Goal: Find contact information: Find contact information

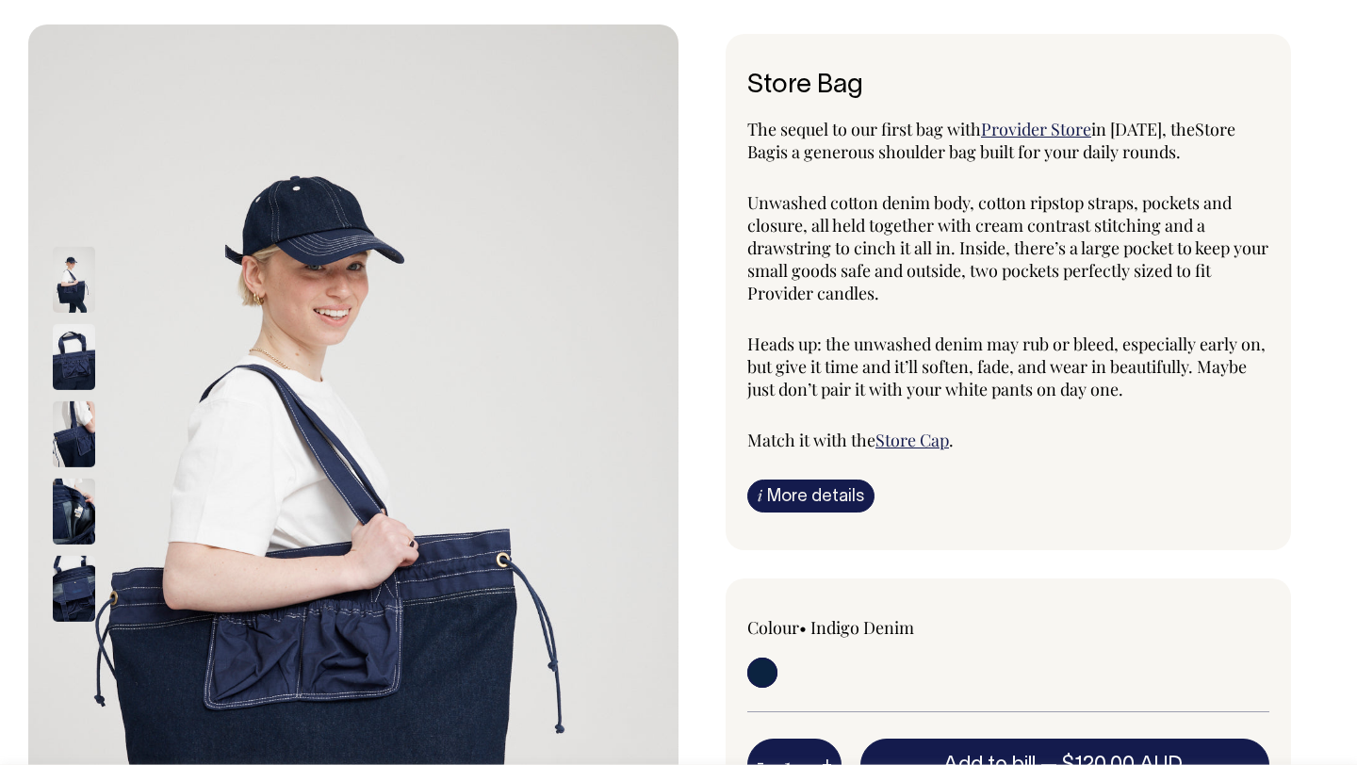
scroll to position [75, 0]
click at [903, 269] on span "Unwashed cotton denim body, cotton ripstop straps, pockets and closure, all hel…" at bounding box center [1007, 246] width 521 height 113
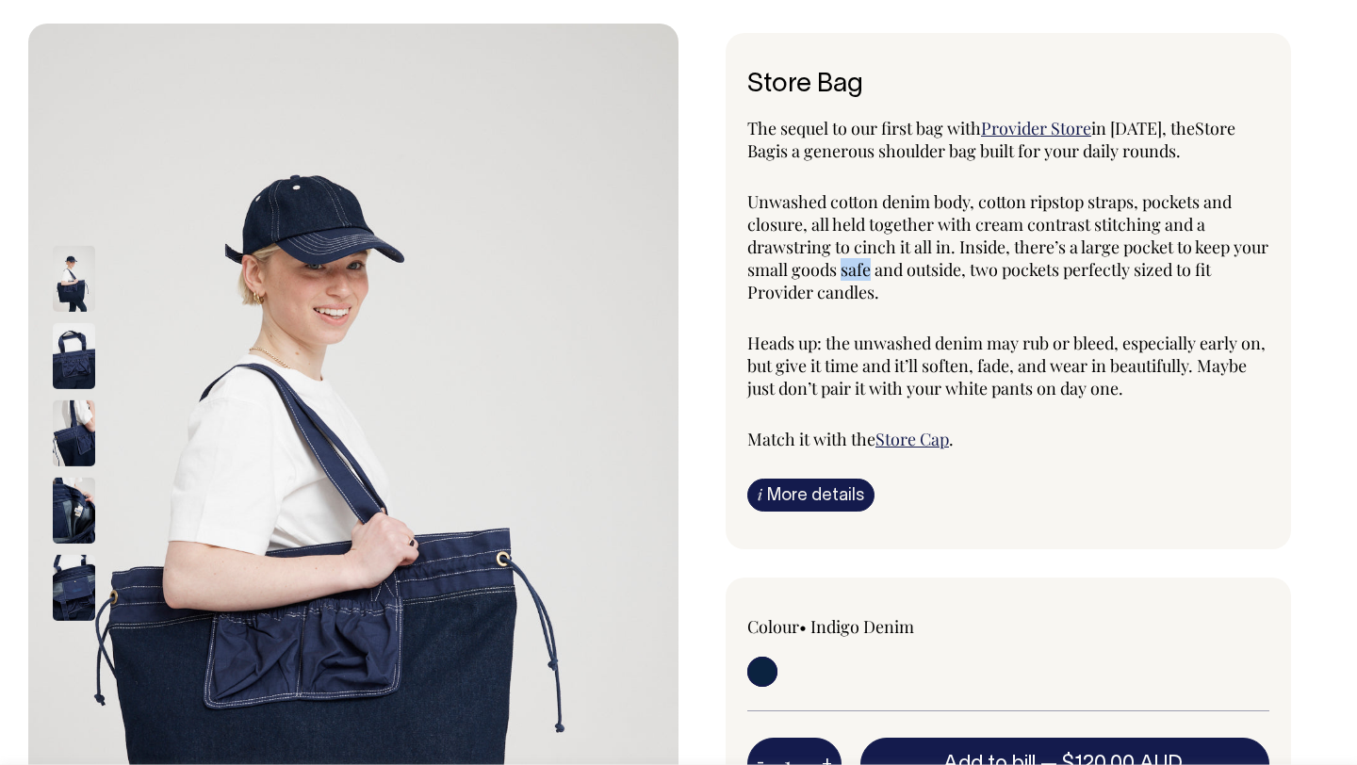
click at [903, 269] on span "Unwashed cotton denim body, cotton ripstop straps, pockets and closure, all hel…" at bounding box center [1007, 246] width 521 height 113
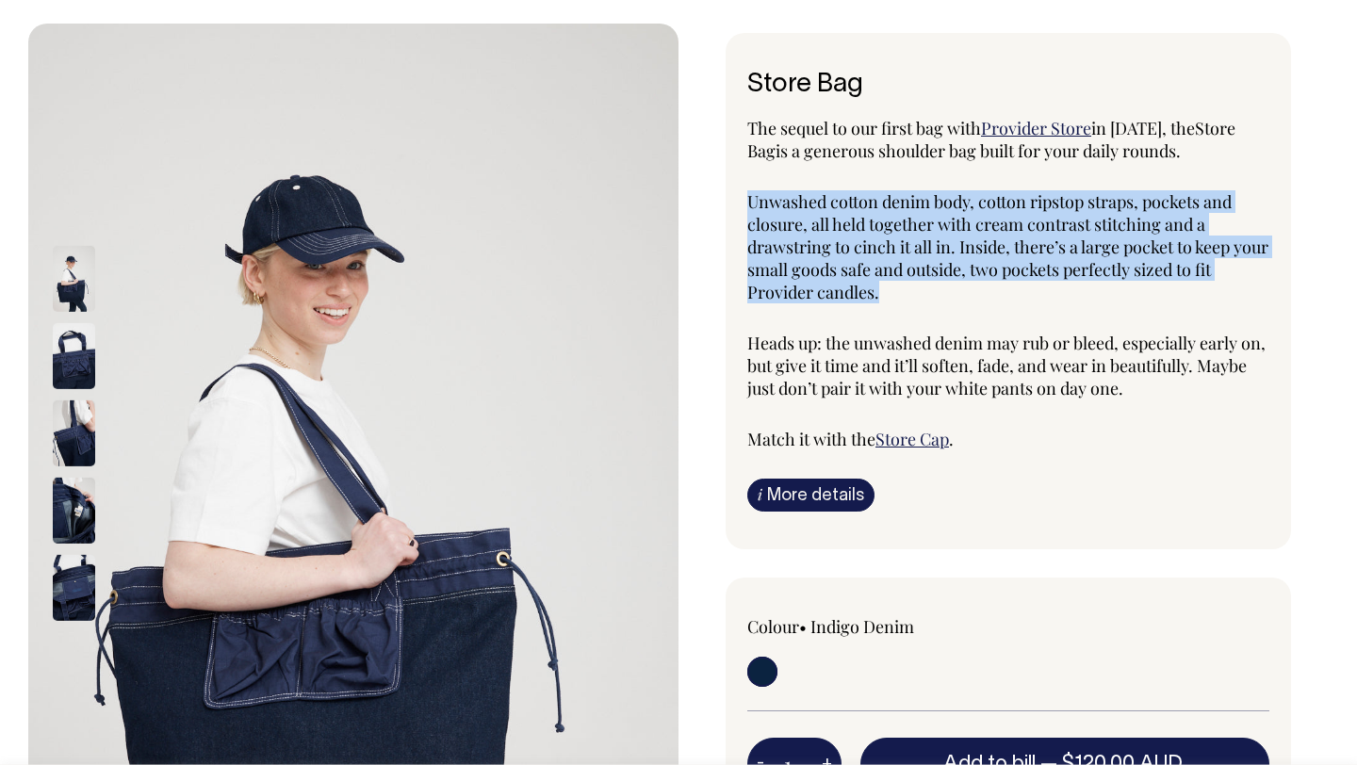
click at [903, 269] on span "Unwashed cotton denim body, cotton ripstop straps, pockets and closure, all hel…" at bounding box center [1007, 246] width 521 height 113
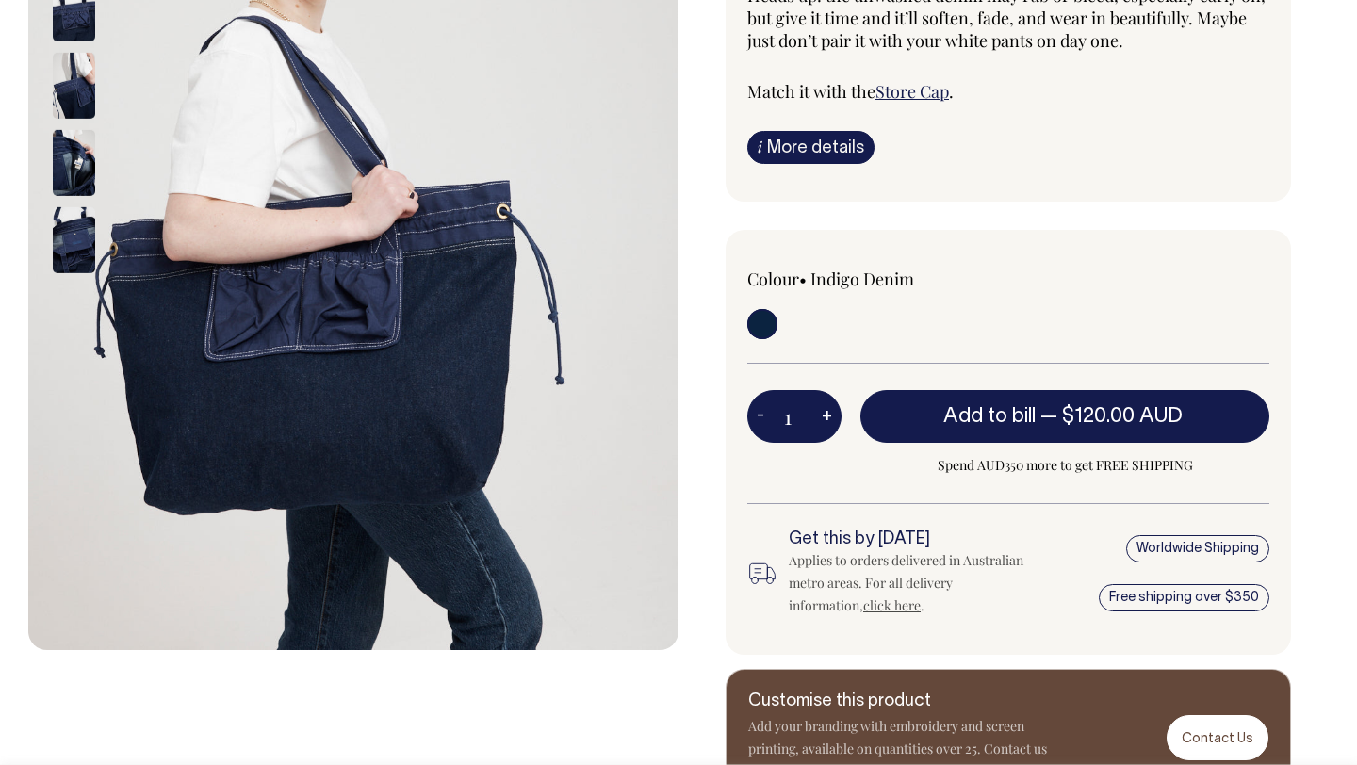
scroll to position [423, 0]
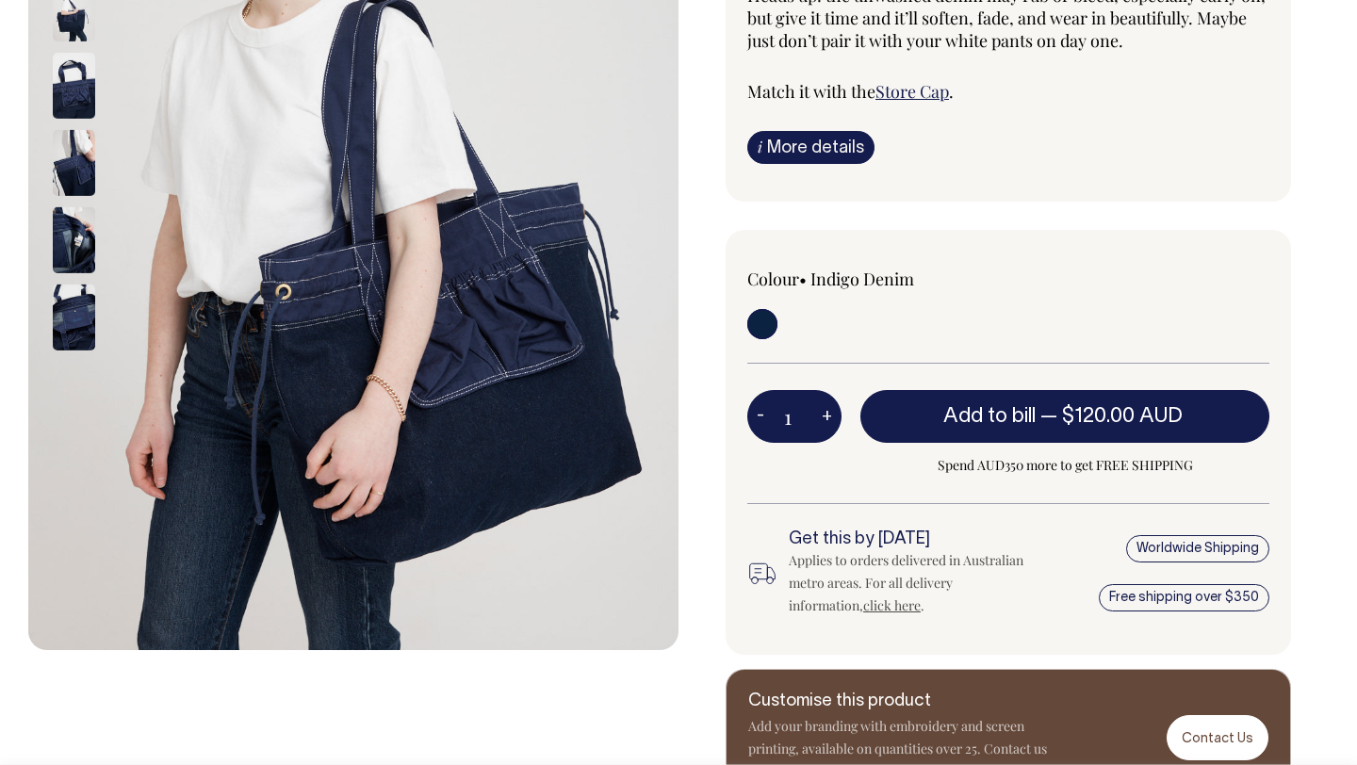
click at [87, 111] on img at bounding box center [74, 86] width 42 height 66
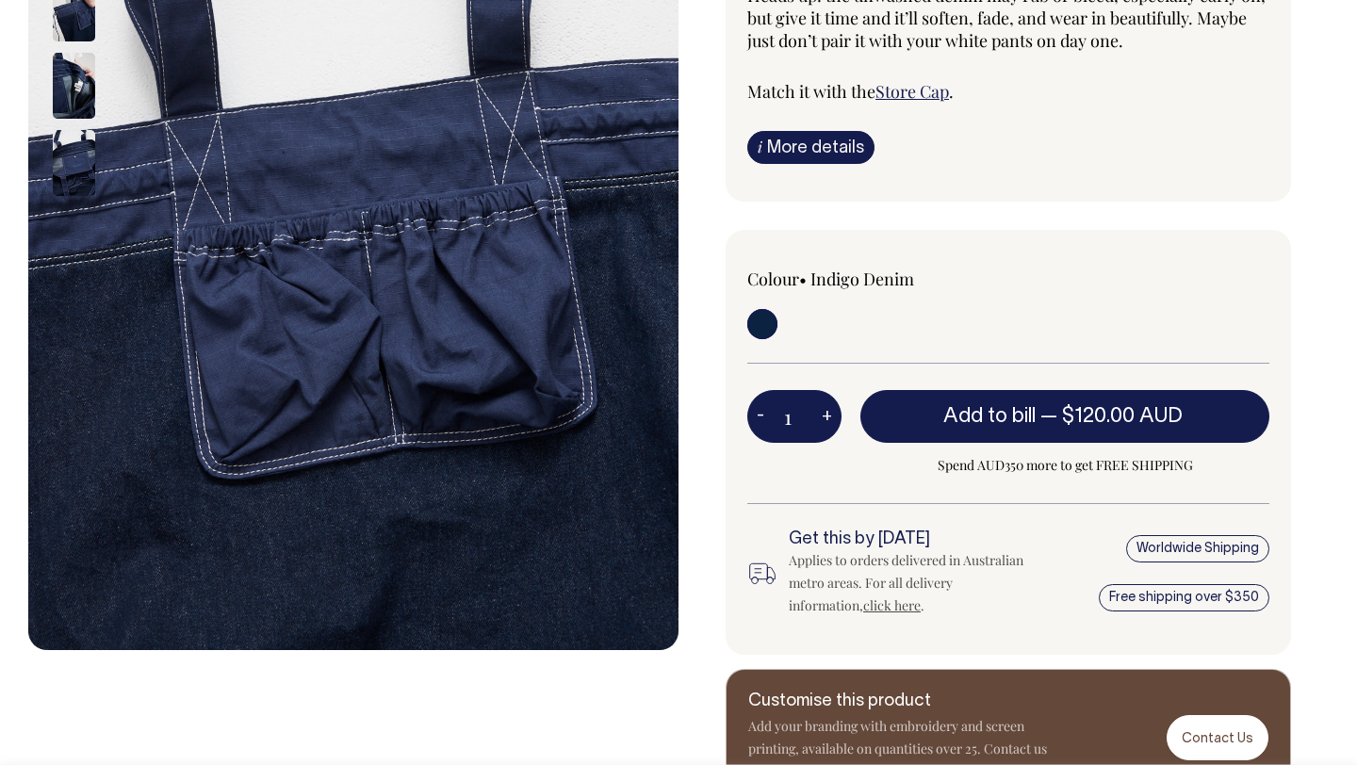
click at [87, 111] on img at bounding box center [74, 86] width 42 height 66
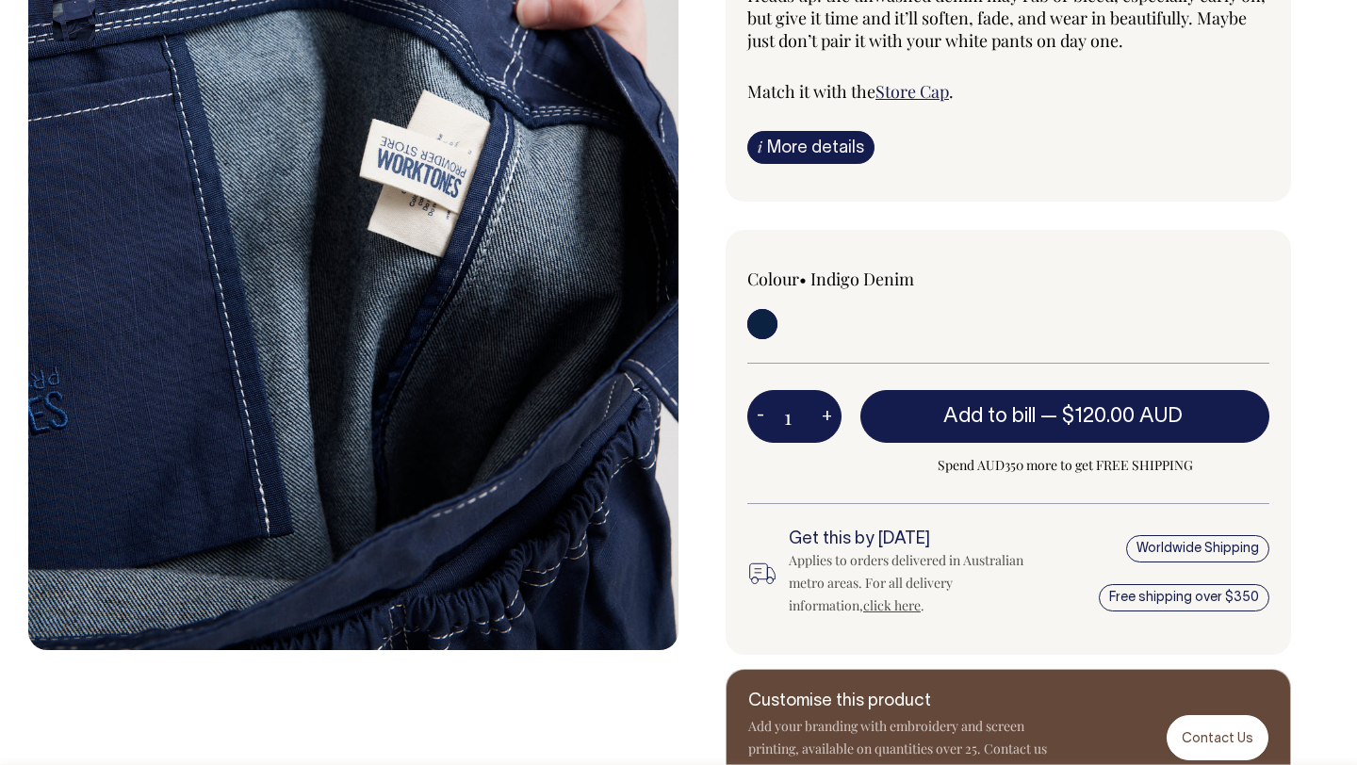
click at [80, 127] on div at bounding box center [99, 163] width 94 height 541
click at [73, 55] on div at bounding box center [99, 163] width 94 height 541
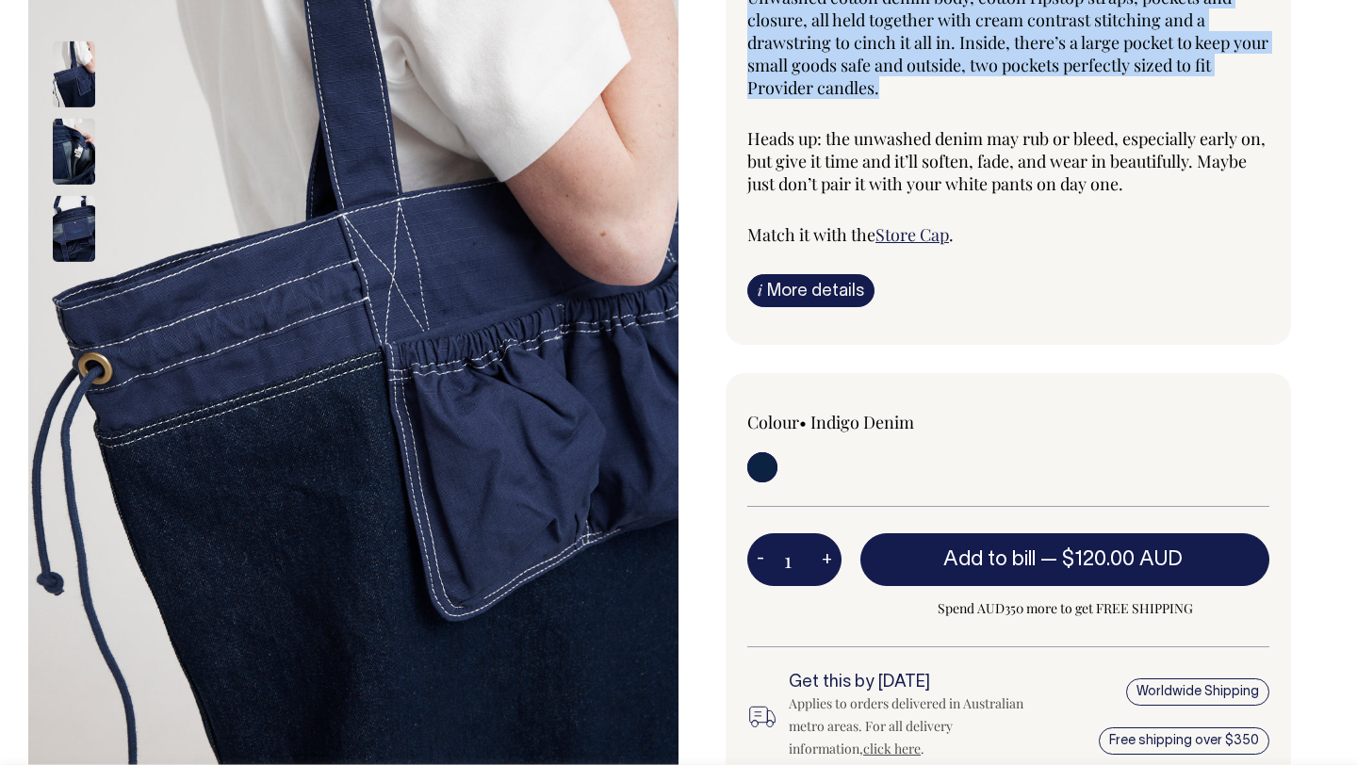
click at [929, 233] on link "Store Cap" at bounding box center [913, 234] width 74 height 23
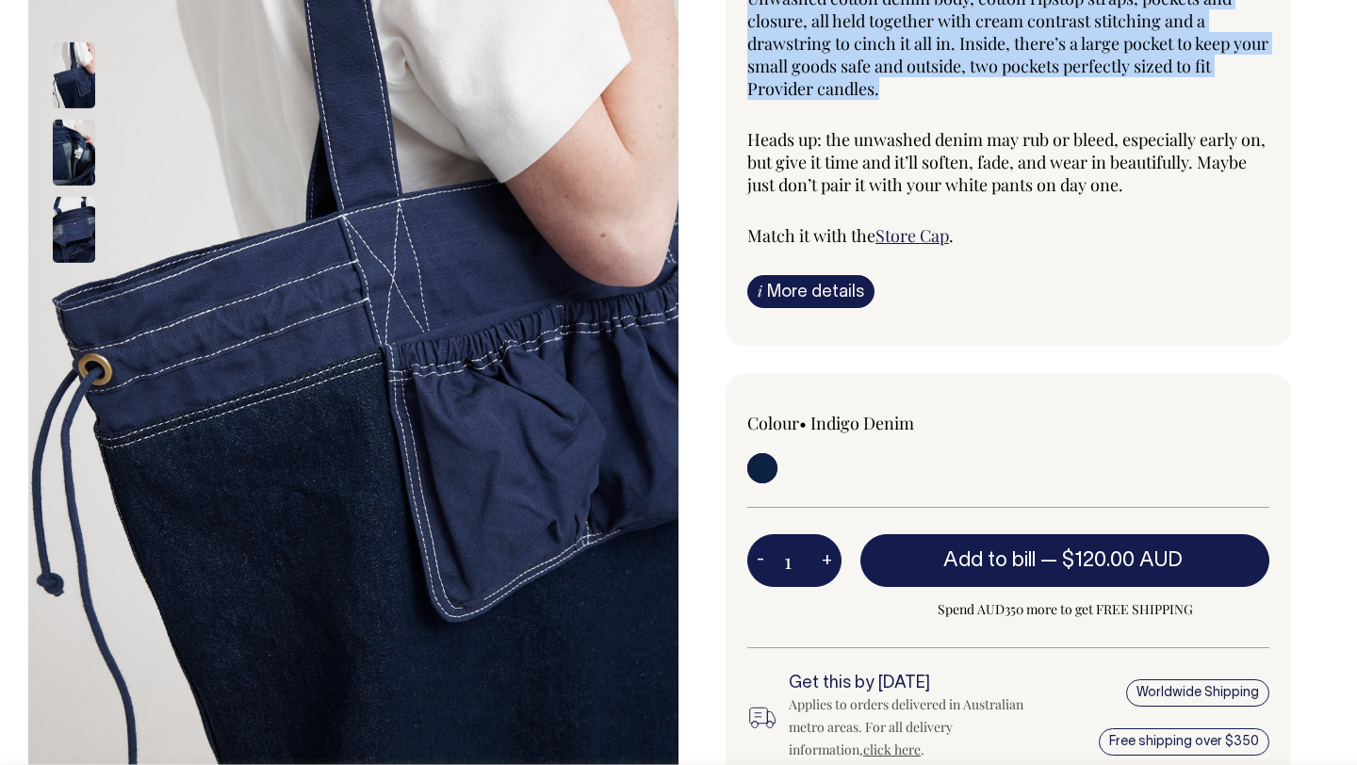
scroll to position [279, 0]
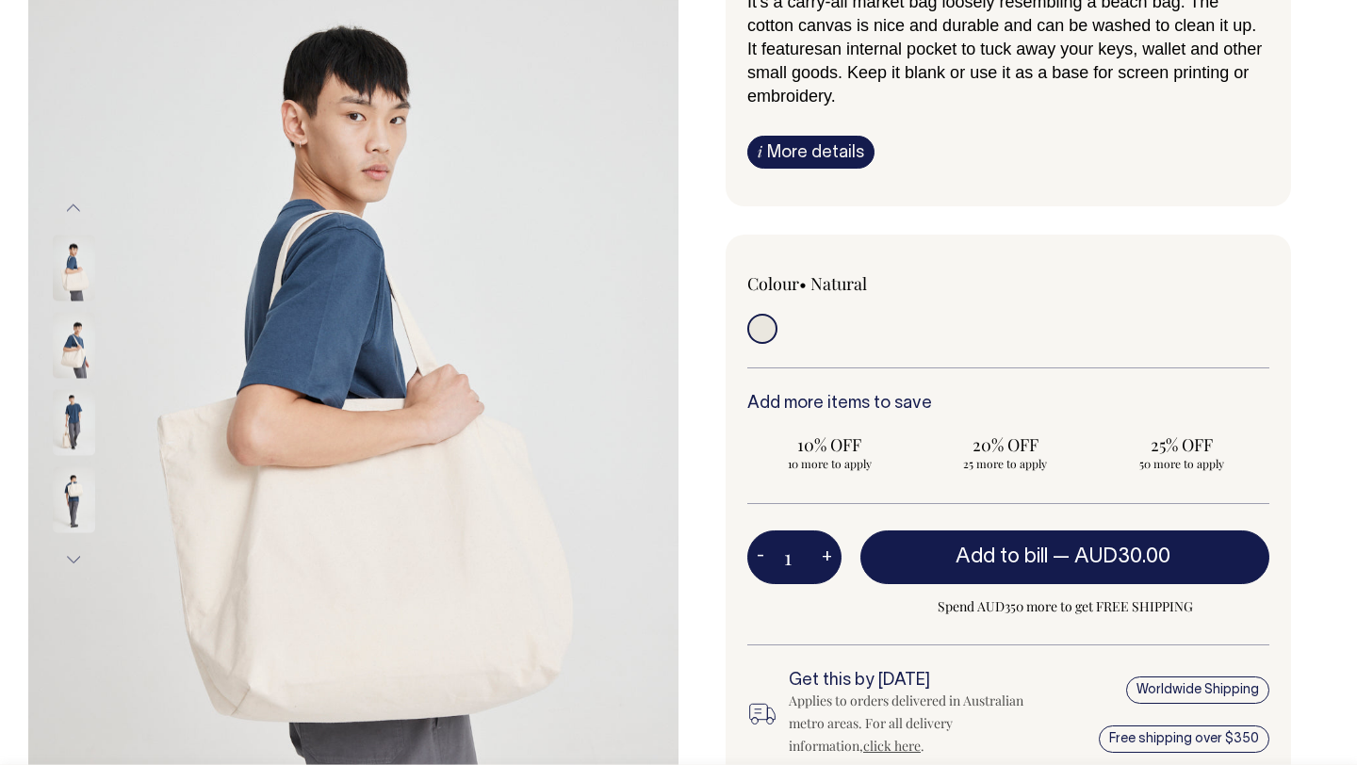
click at [645, 287] on img at bounding box center [353, 384] width 650 height 976
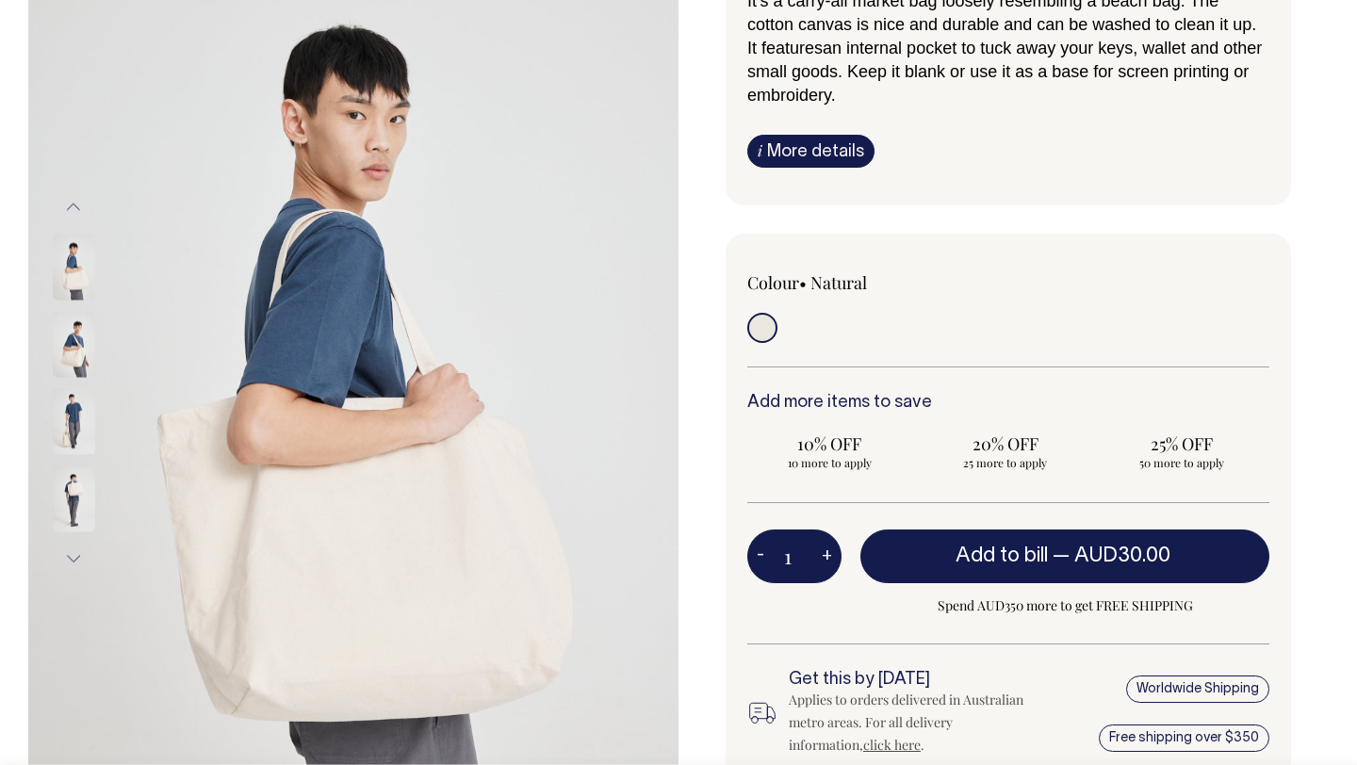
scroll to position [205, 0]
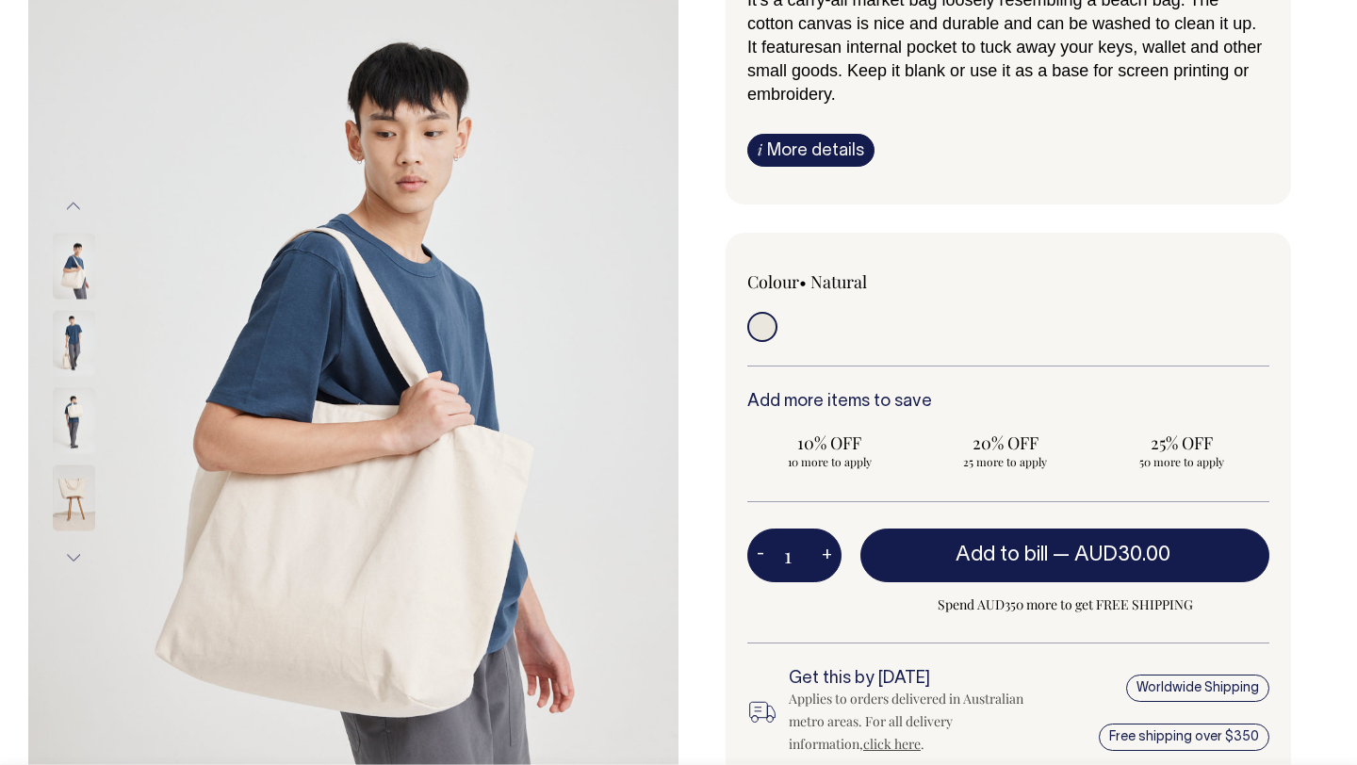
click at [64, 356] on img at bounding box center [74, 343] width 42 height 66
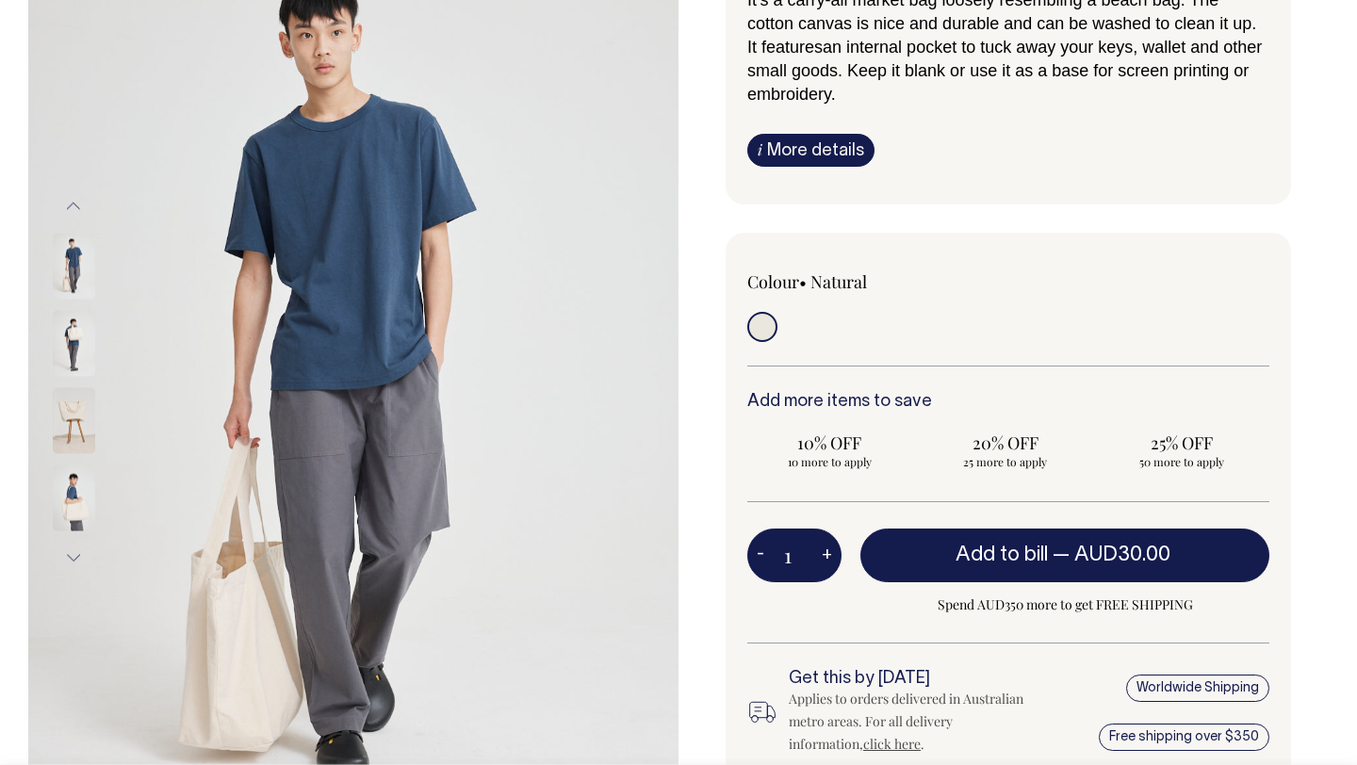
click at [62, 382] on div at bounding box center [99, 342] width 94 height 77
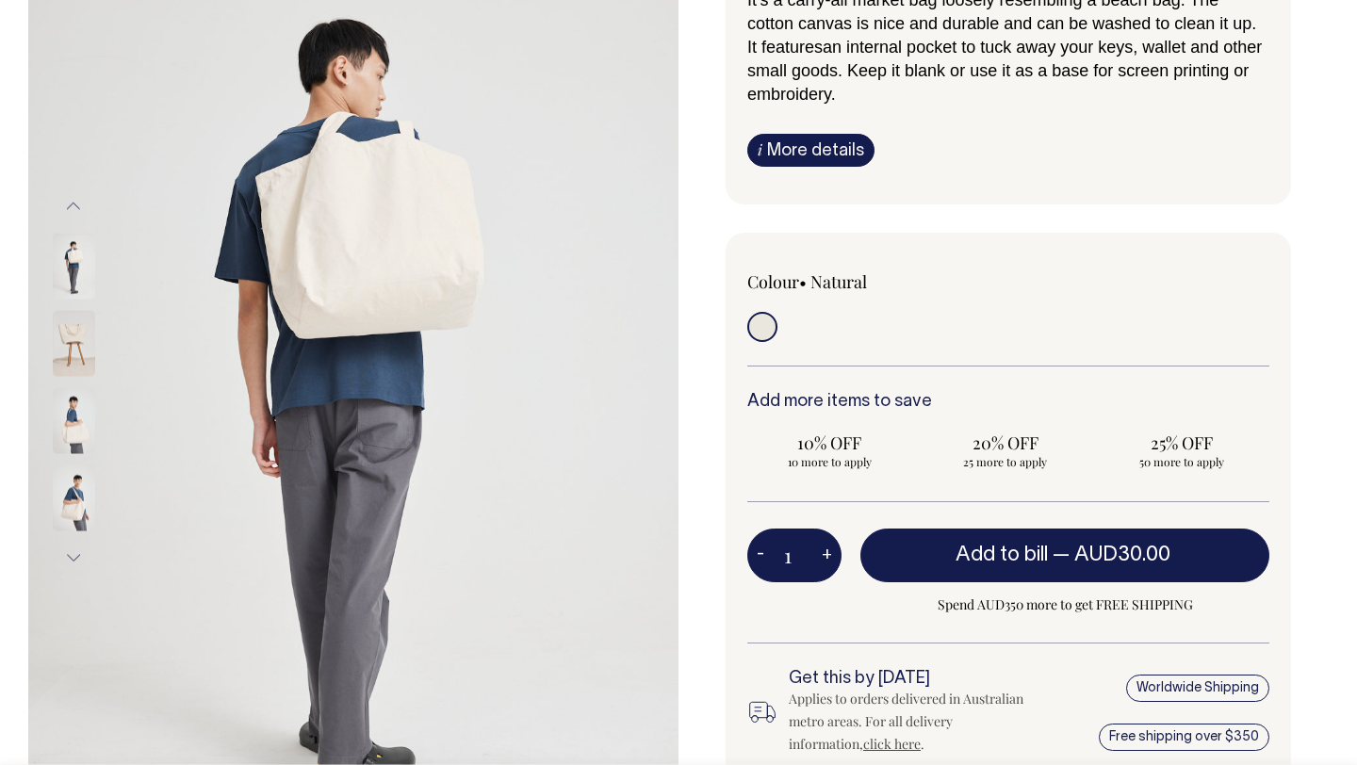
click at [61, 438] on img at bounding box center [74, 420] width 42 height 66
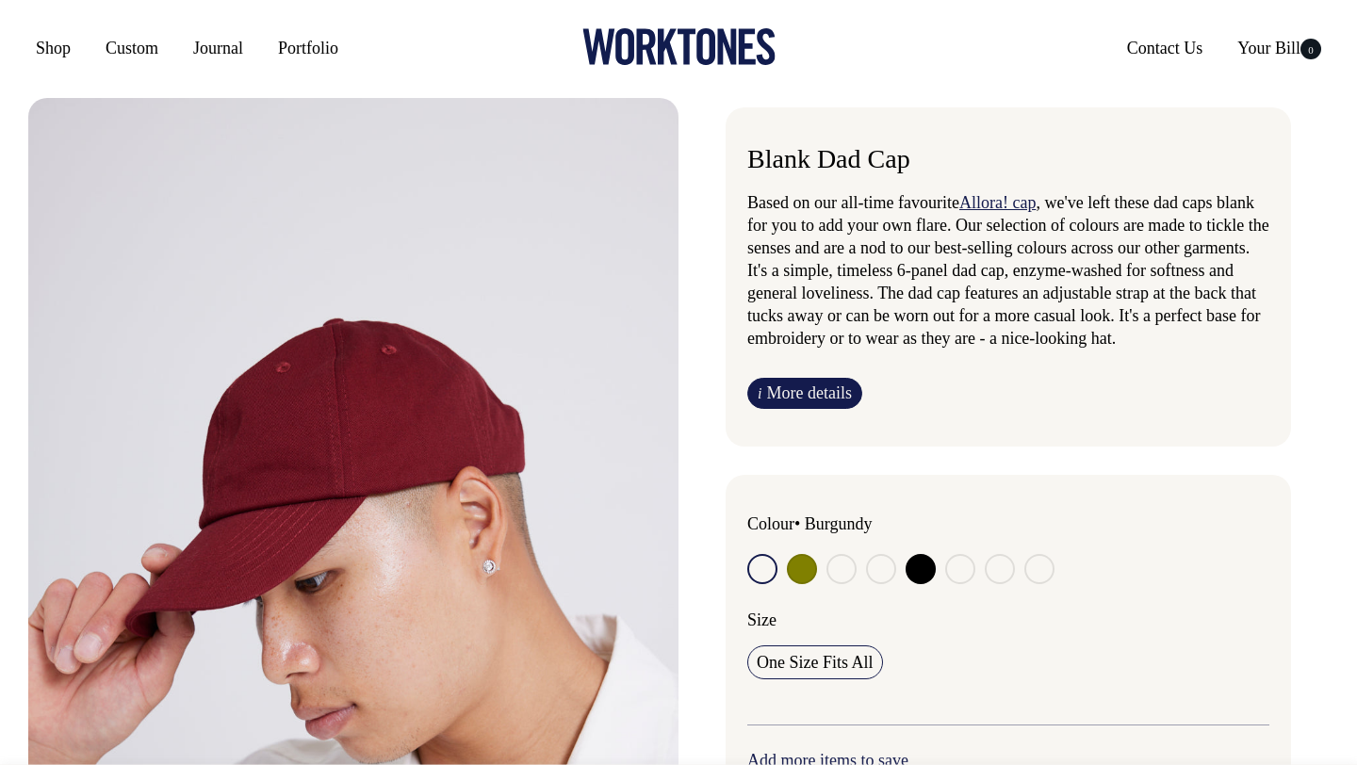
radio input "true"
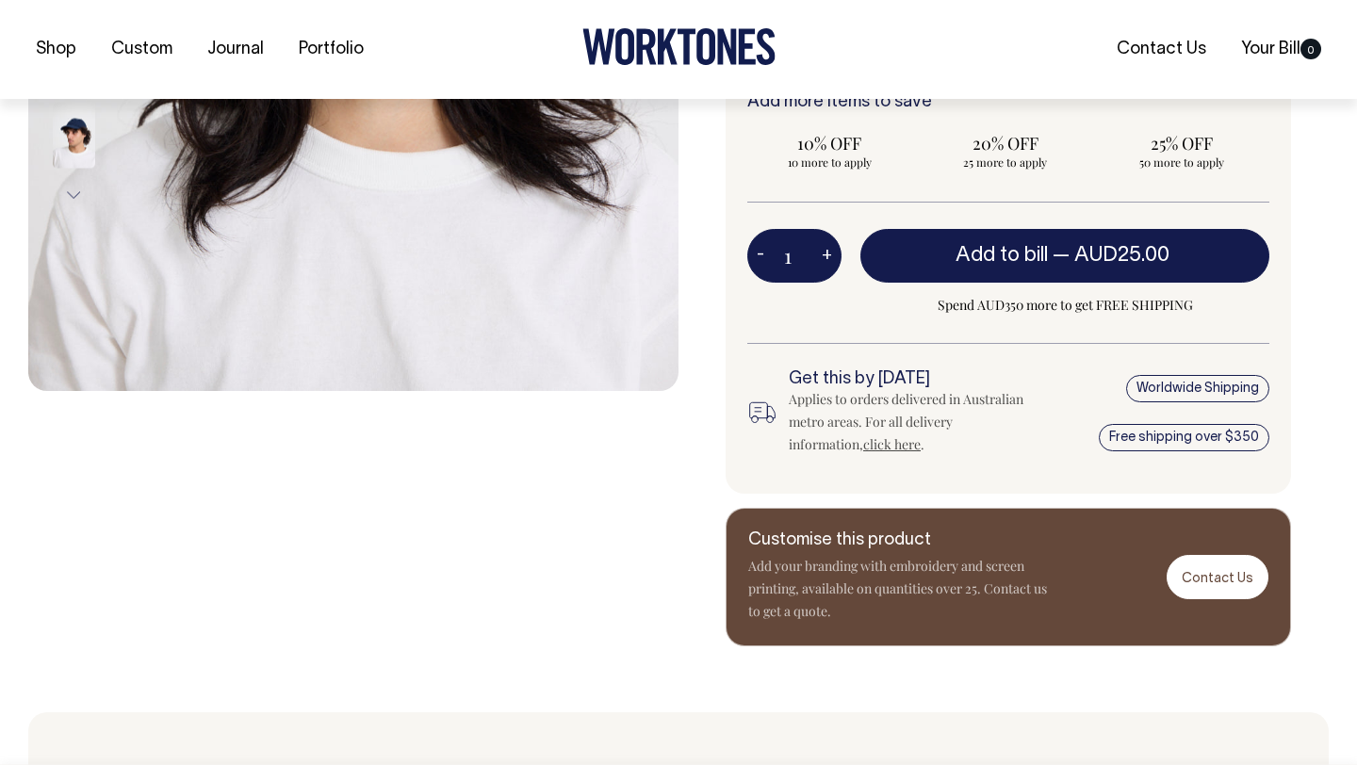
click at [917, 599] on p "Add your branding with embroidery and screen printing, available on quantities …" at bounding box center [899, 589] width 302 height 68
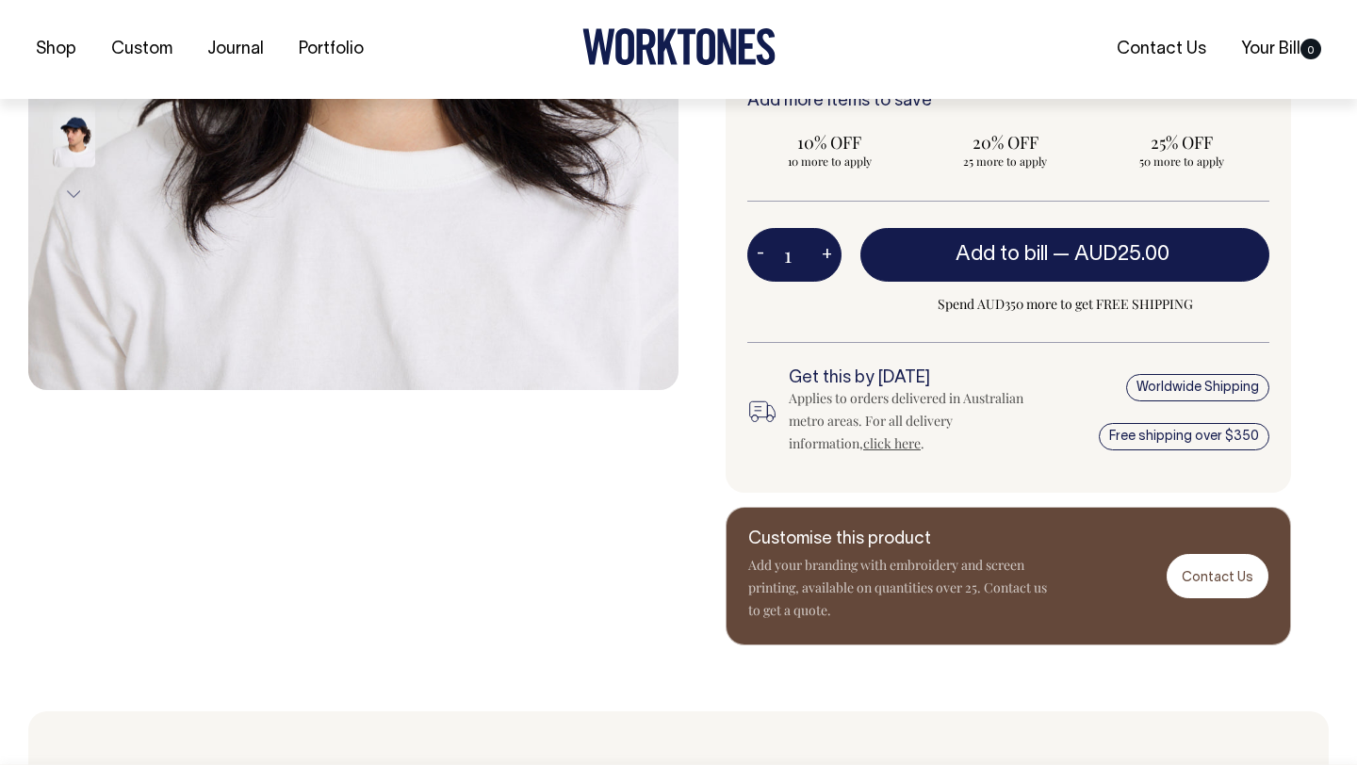
click at [917, 599] on p "Add your branding with embroidery and screen printing, available on quantities …" at bounding box center [899, 588] width 302 height 68
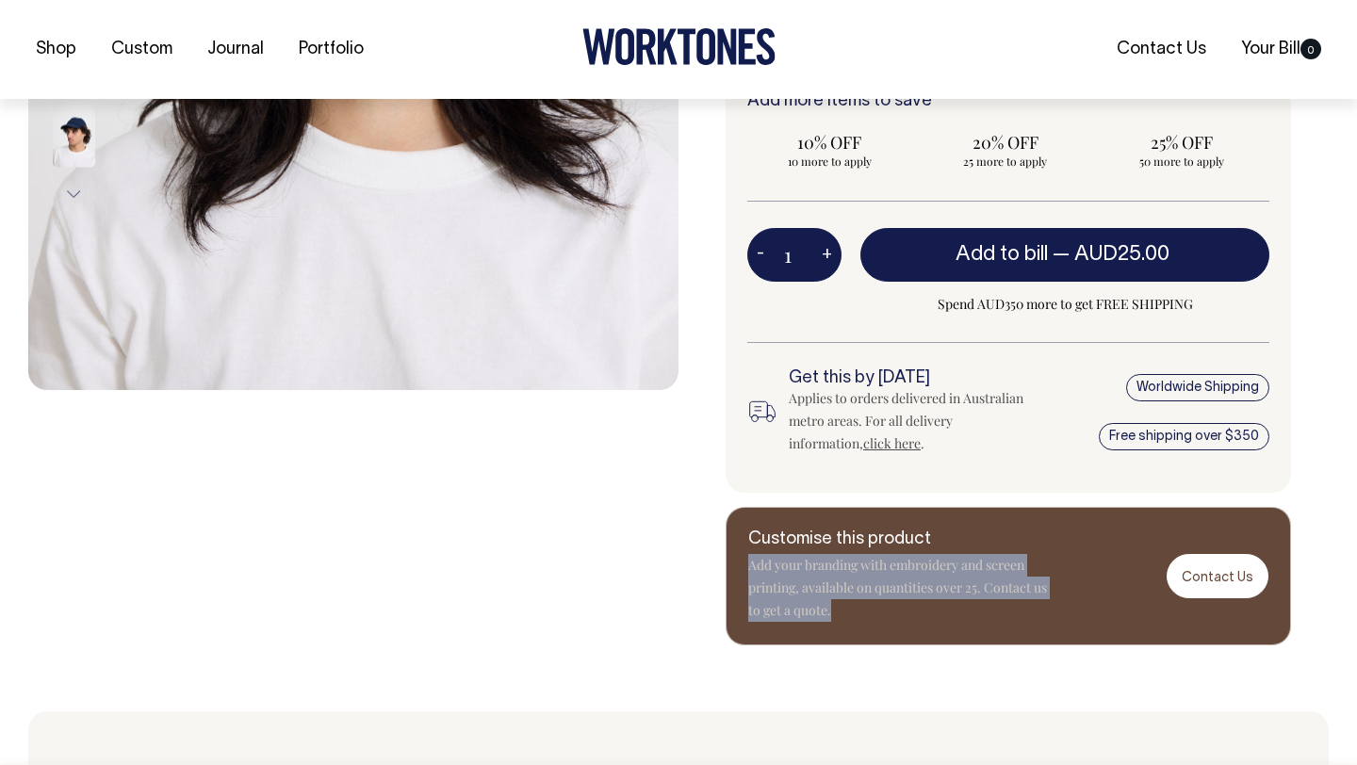
click at [917, 599] on p "Add your branding with embroidery and screen printing, available on quantities …" at bounding box center [899, 588] width 302 height 68
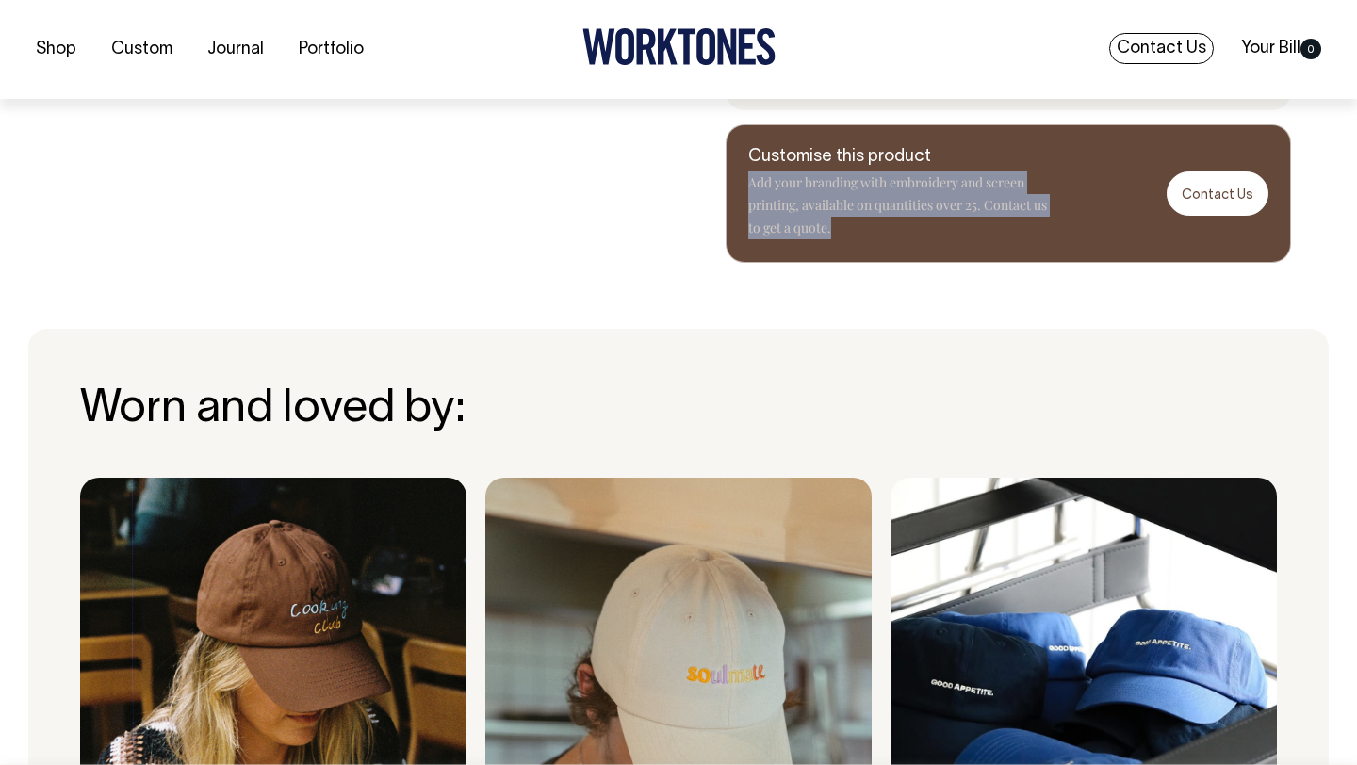
scroll to position [1068, 0]
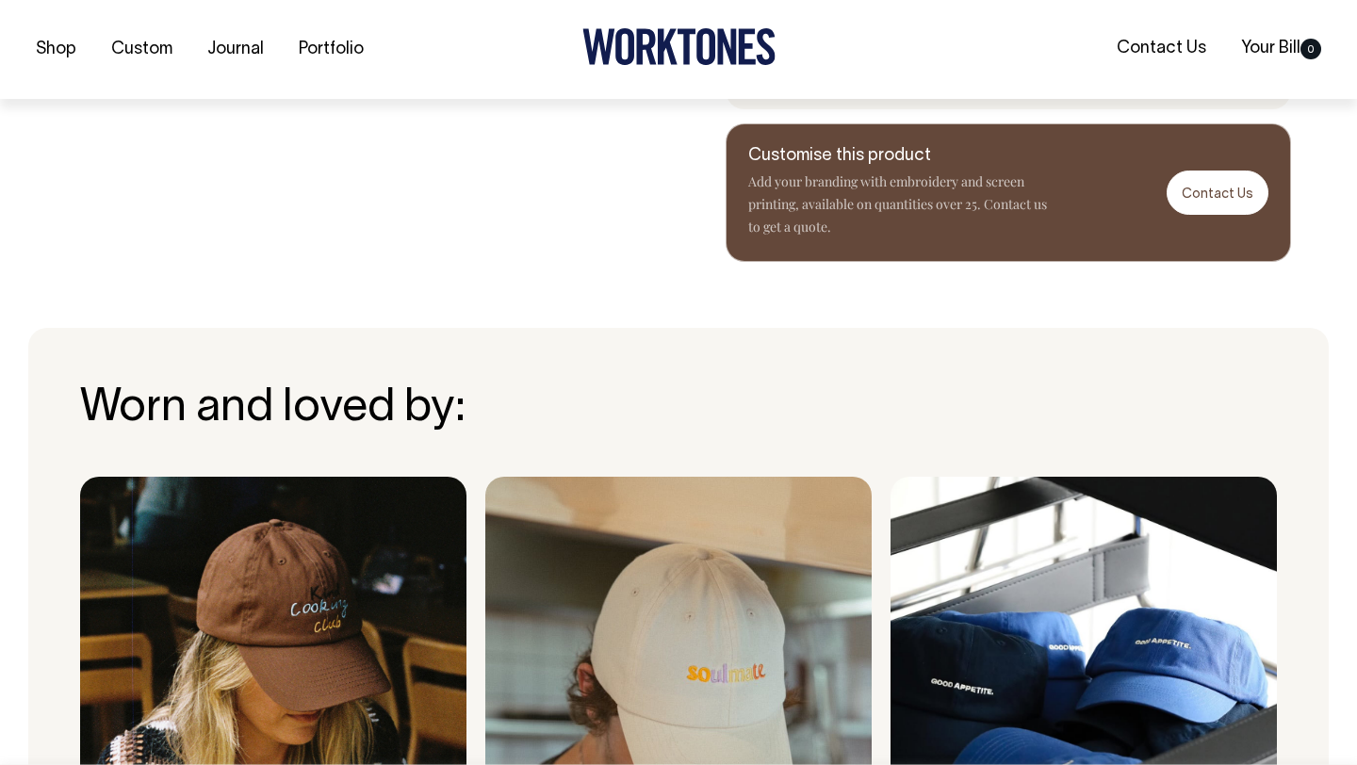
click at [1165, 64] on div "Shop Custom Journal Portfolio Contact Us Your Bill 0" at bounding box center [678, 49] width 1357 height 99
click at [1160, 57] on link "Contact Us" at bounding box center [1161, 48] width 105 height 31
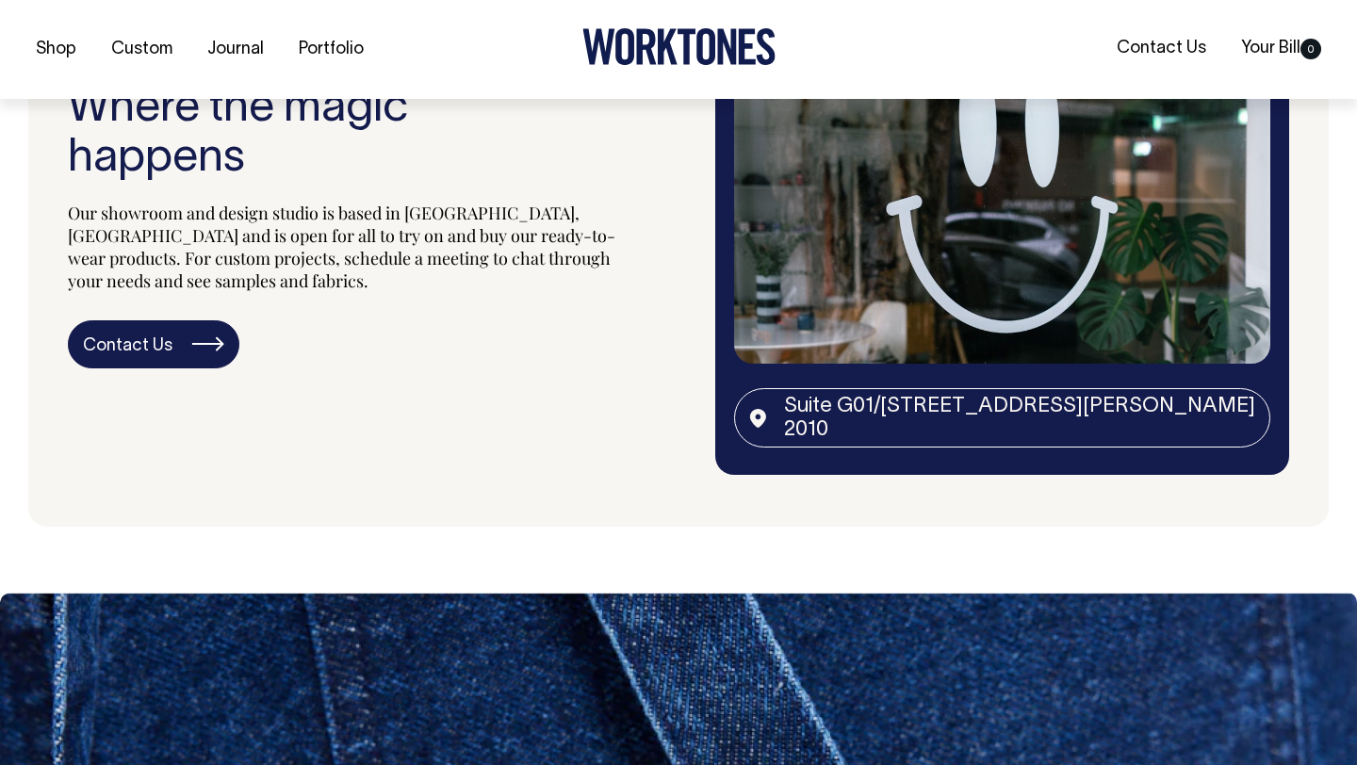
scroll to position [3304, 0]
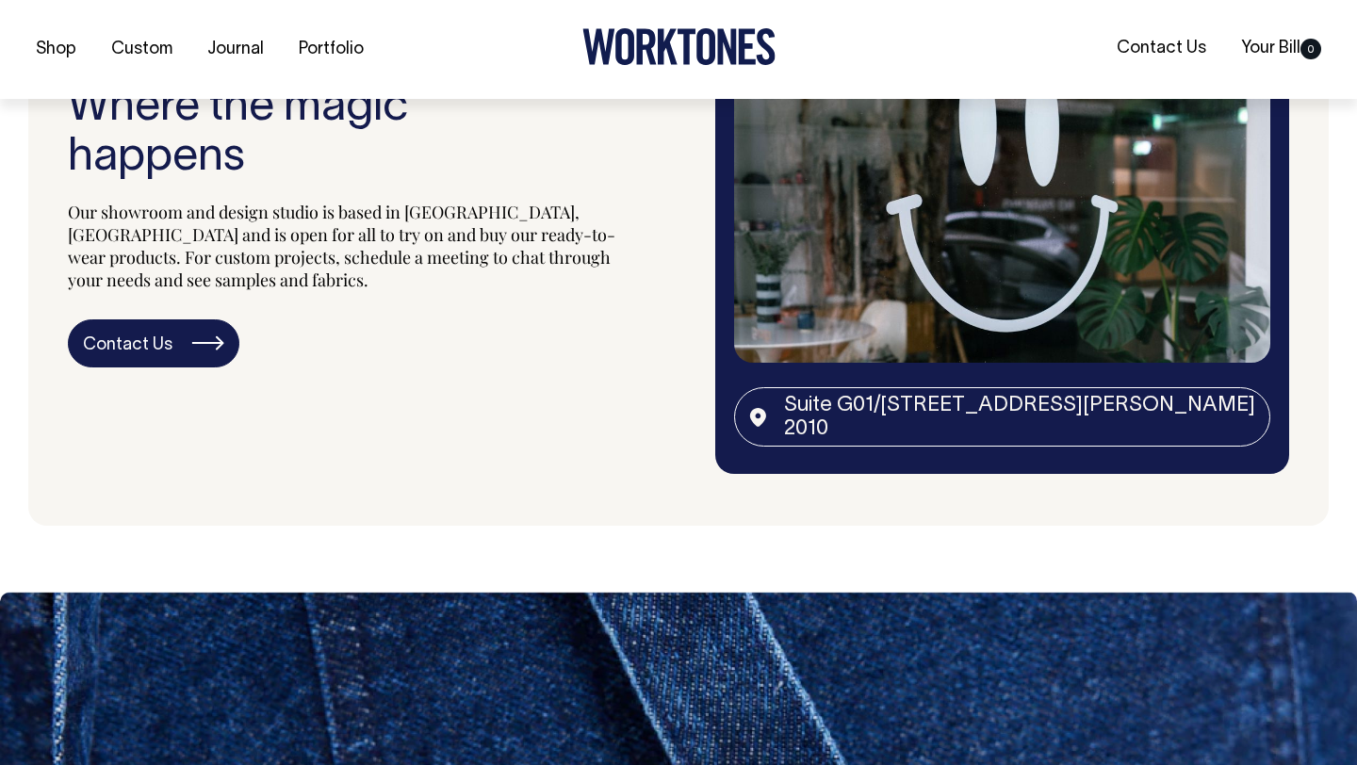
click at [554, 238] on p "Our showroom and design studio is based in [GEOGRAPHIC_DATA], [GEOGRAPHIC_DATA]…" at bounding box center [347, 246] width 559 height 90
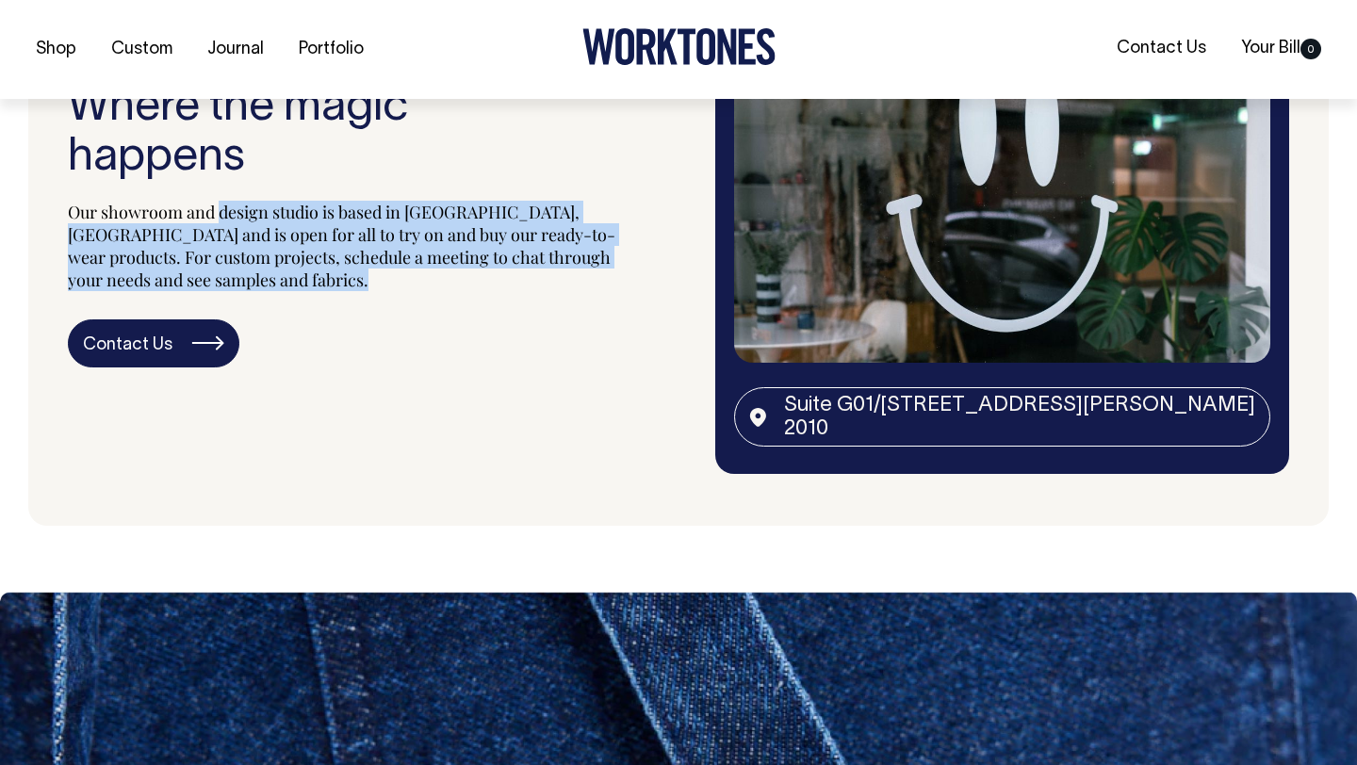
click at [554, 238] on p "Our showroom and design studio is based in [GEOGRAPHIC_DATA], [GEOGRAPHIC_DATA]…" at bounding box center [347, 246] width 559 height 90
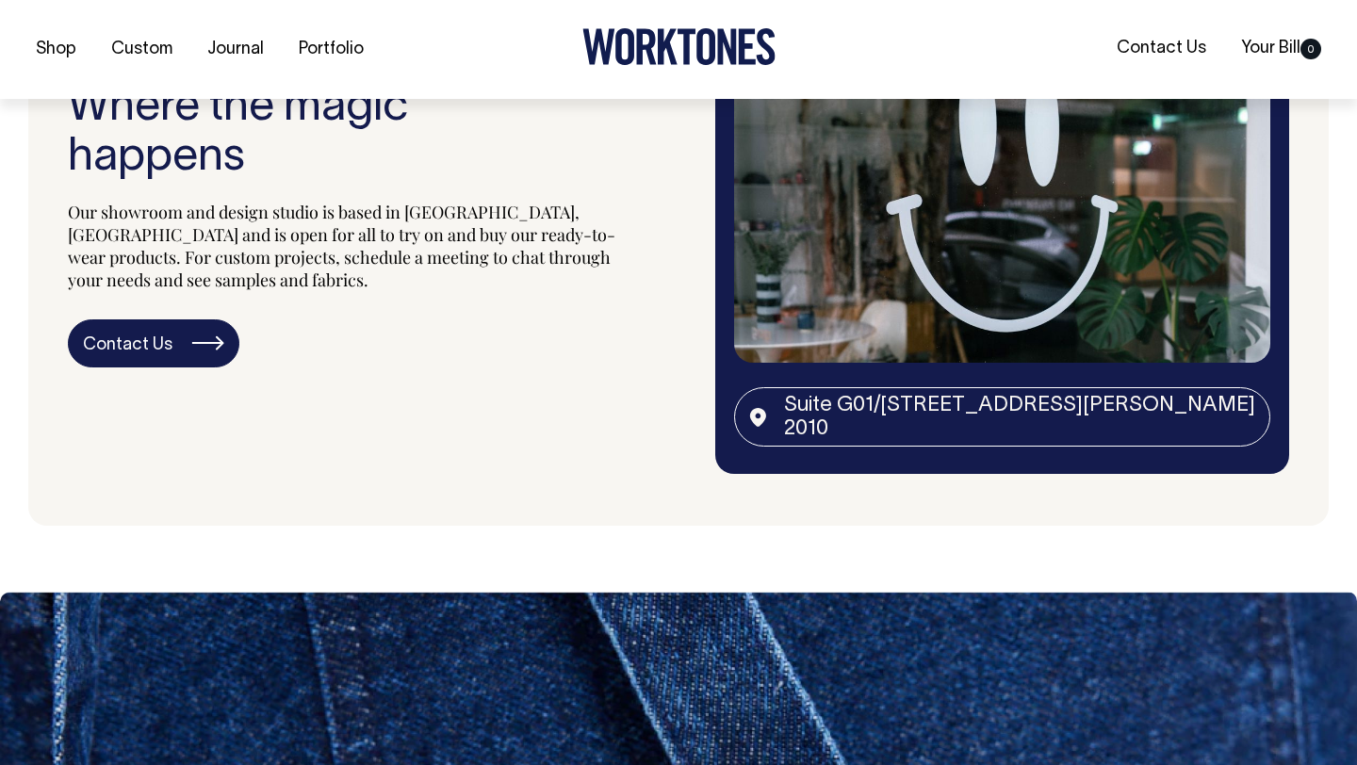
click at [546, 255] on p "Our showroom and design studio is based in Surry Hills, Sydney and is open for …" at bounding box center [347, 246] width 559 height 90
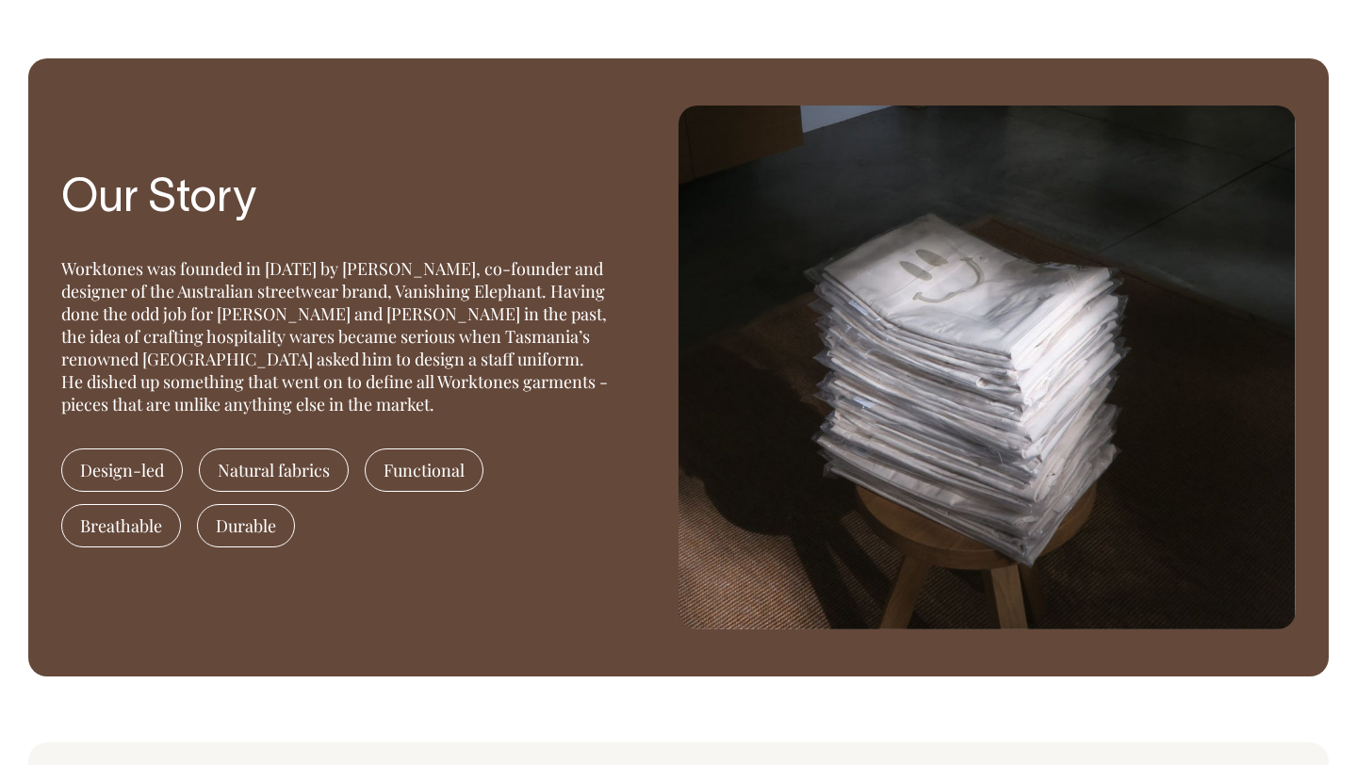
scroll to position [1395, 0]
click at [453, 290] on div "Worktones was founded in 2016 by Huw Bennett, co-founder and designer of the Au…" at bounding box center [334, 336] width 547 height 158
drag, startPoint x: 453, startPoint y: 290, endPoint x: 498, endPoint y: 290, distance: 44.3
click at [498, 290] on div "Worktones was founded in 2016 by Huw Bennett, co-founder and designer of the Au…" at bounding box center [334, 336] width 547 height 158
click at [635, 292] on section "Our Story Worktones was founded in 2016 by Huw Bennett, co-founder and designer…" at bounding box center [678, 366] width 1301 height 617
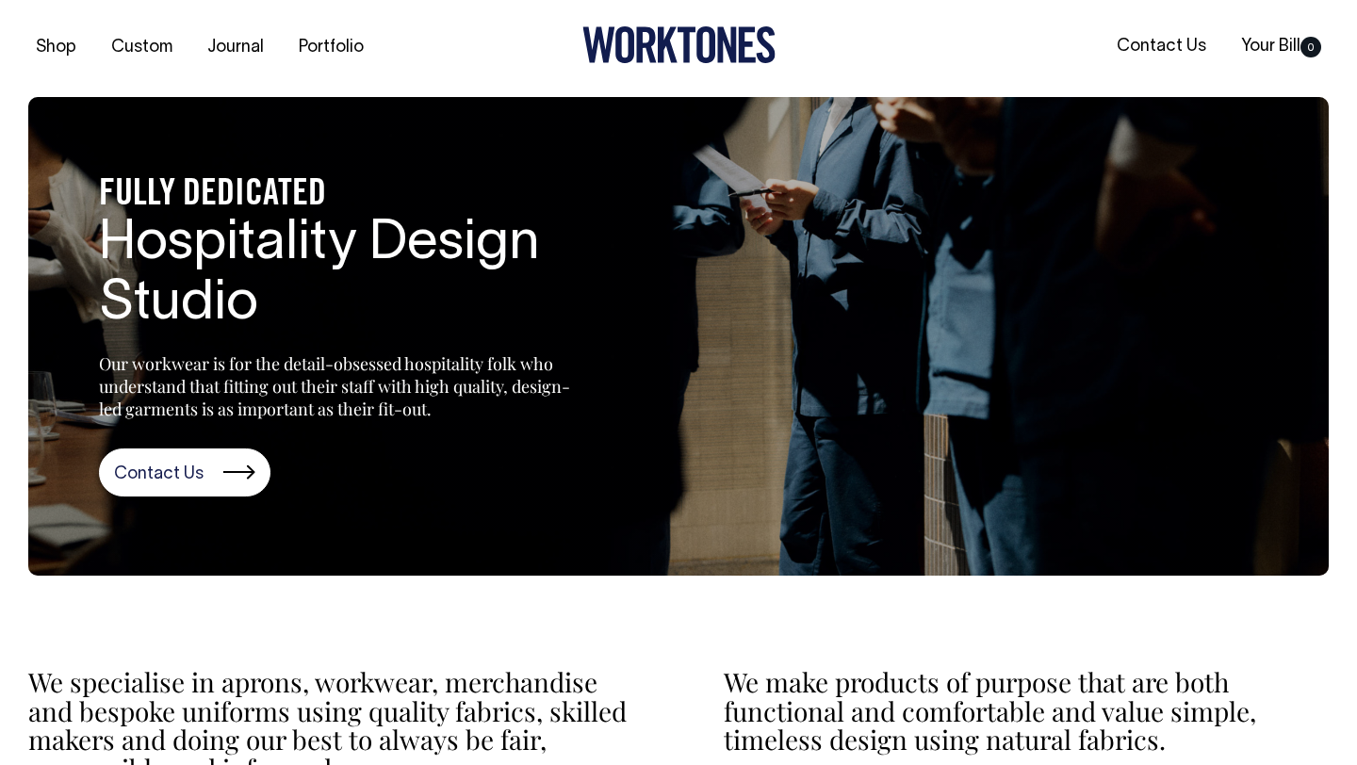
scroll to position [0, 0]
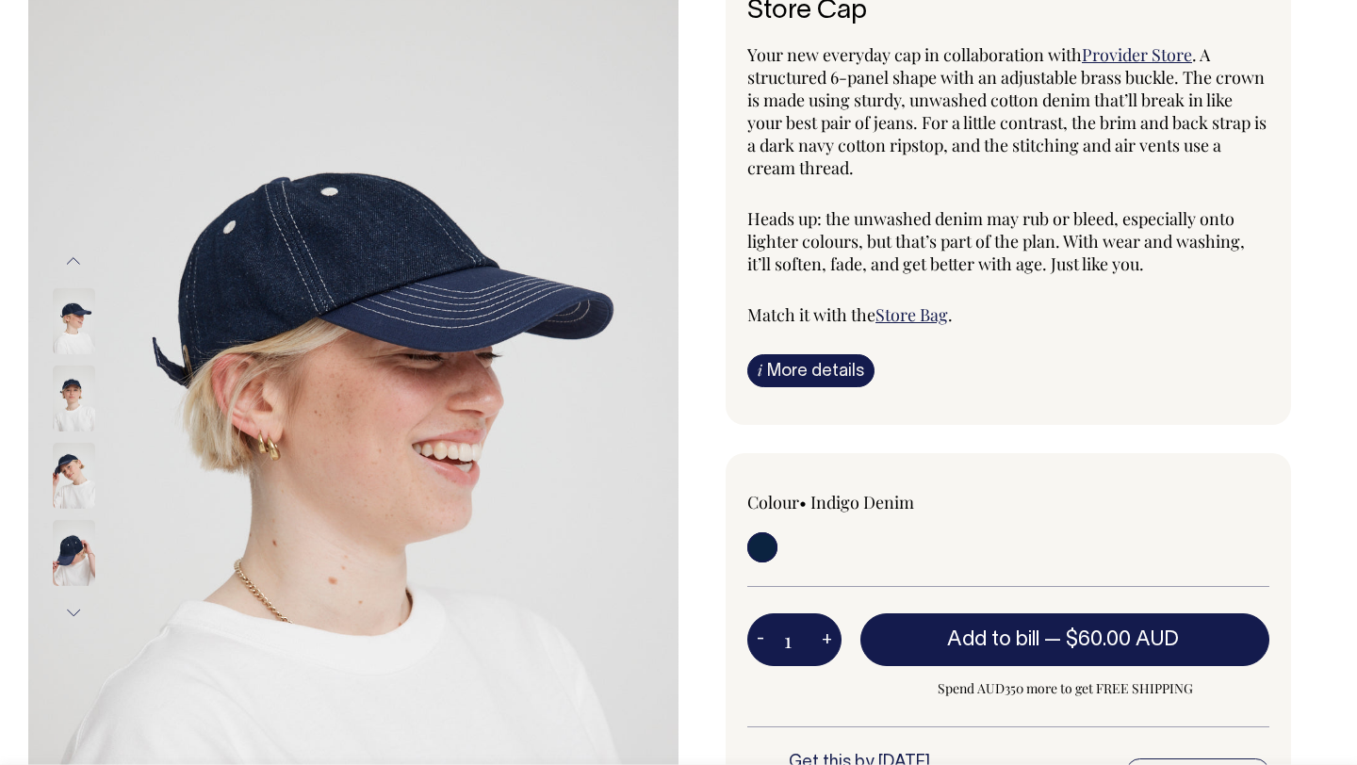
scroll to position [150, 0]
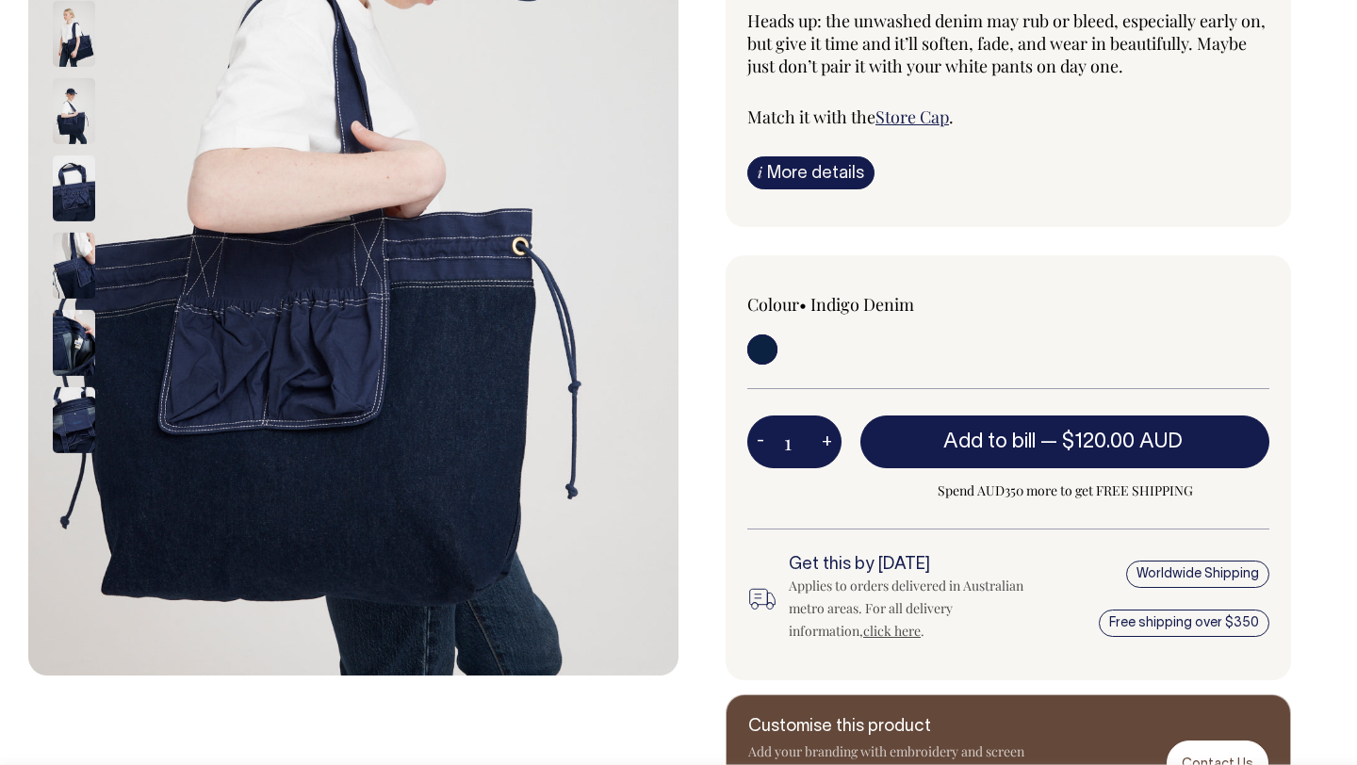
scroll to position [399, 0]
